Goal: Find specific page/section: Find specific page/section

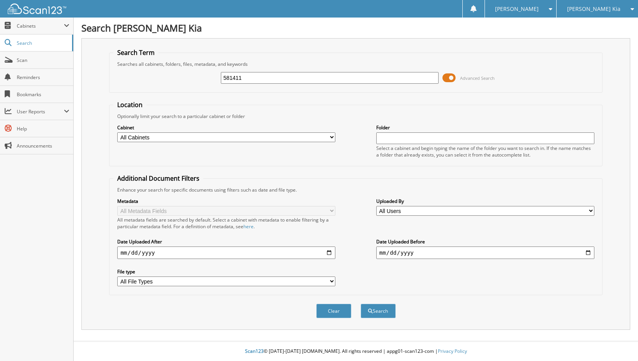
type input "581411"
click at [361, 304] on button "Search" at bounding box center [378, 311] width 35 height 14
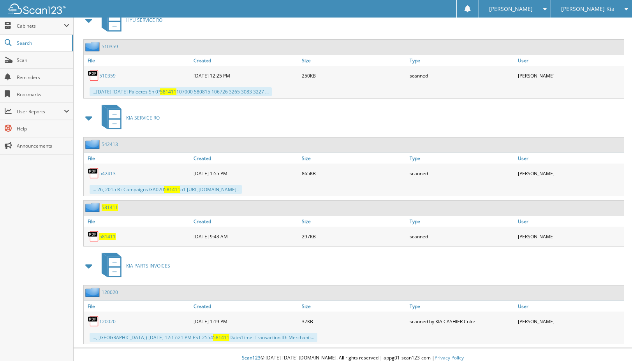
scroll to position [665, 0]
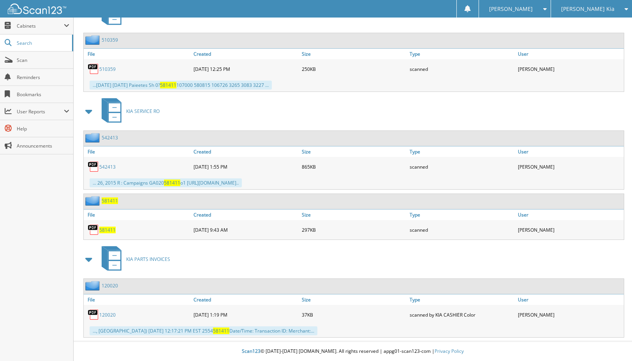
click at [107, 229] on span "581411" at bounding box center [107, 230] width 16 height 7
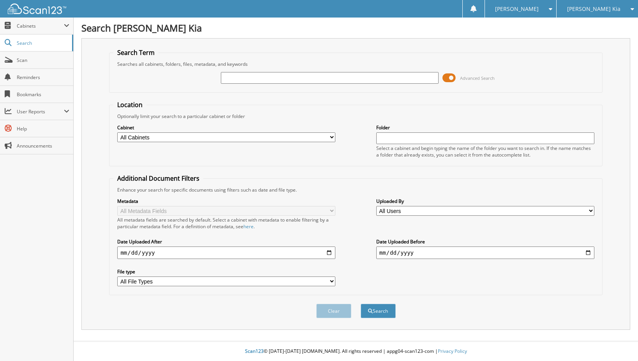
click at [253, 78] on input "text" at bounding box center [330, 78] width 218 height 12
type input "519059"
click at [361, 304] on button "Search" at bounding box center [378, 311] width 35 height 14
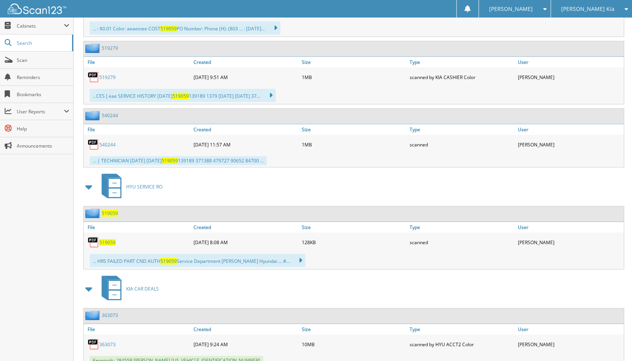
scroll to position [425, 0]
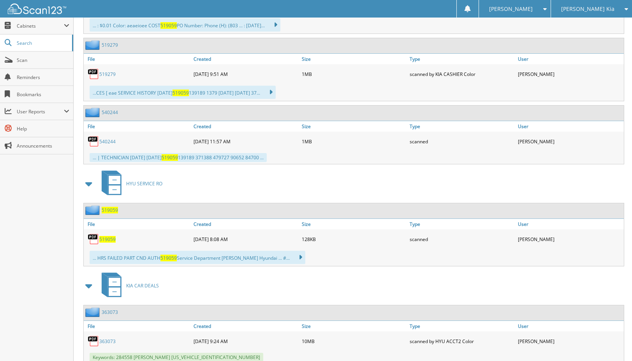
click at [109, 238] on span "519059" at bounding box center [107, 239] width 16 height 7
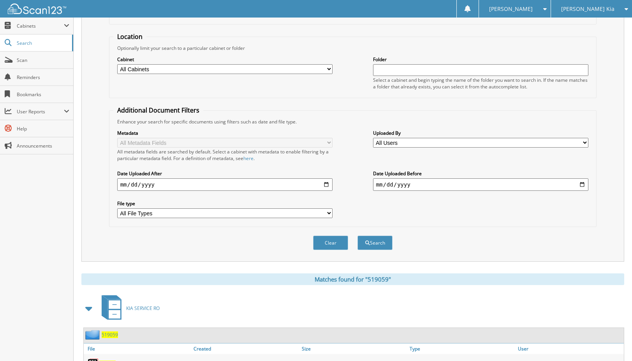
scroll to position [0, 0]
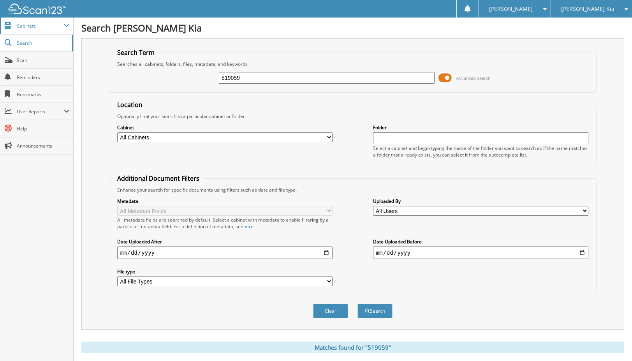
click at [32, 30] on span "Cabinets" at bounding box center [36, 26] width 73 height 17
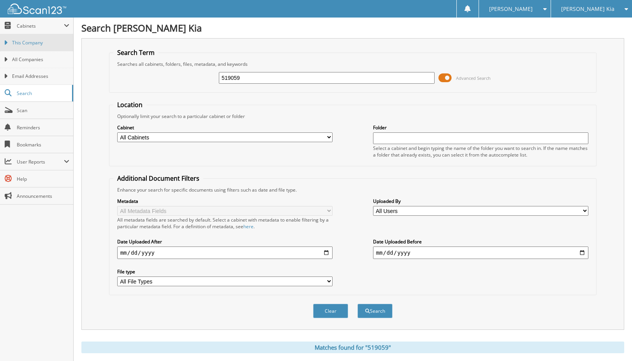
click at [35, 42] on span "This Company" at bounding box center [40, 42] width 57 height 7
